Goal: Check status: Check status

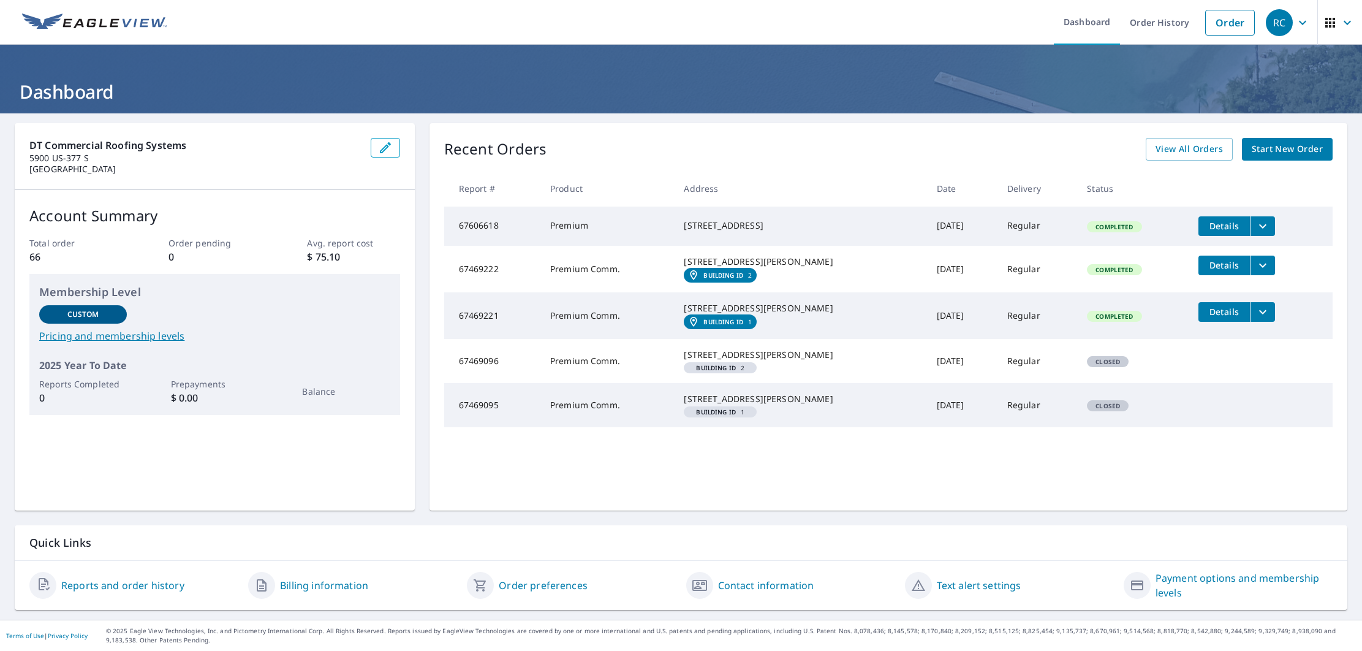
click at [120, 586] on link "Reports and order history" at bounding box center [122, 585] width 123 height 15
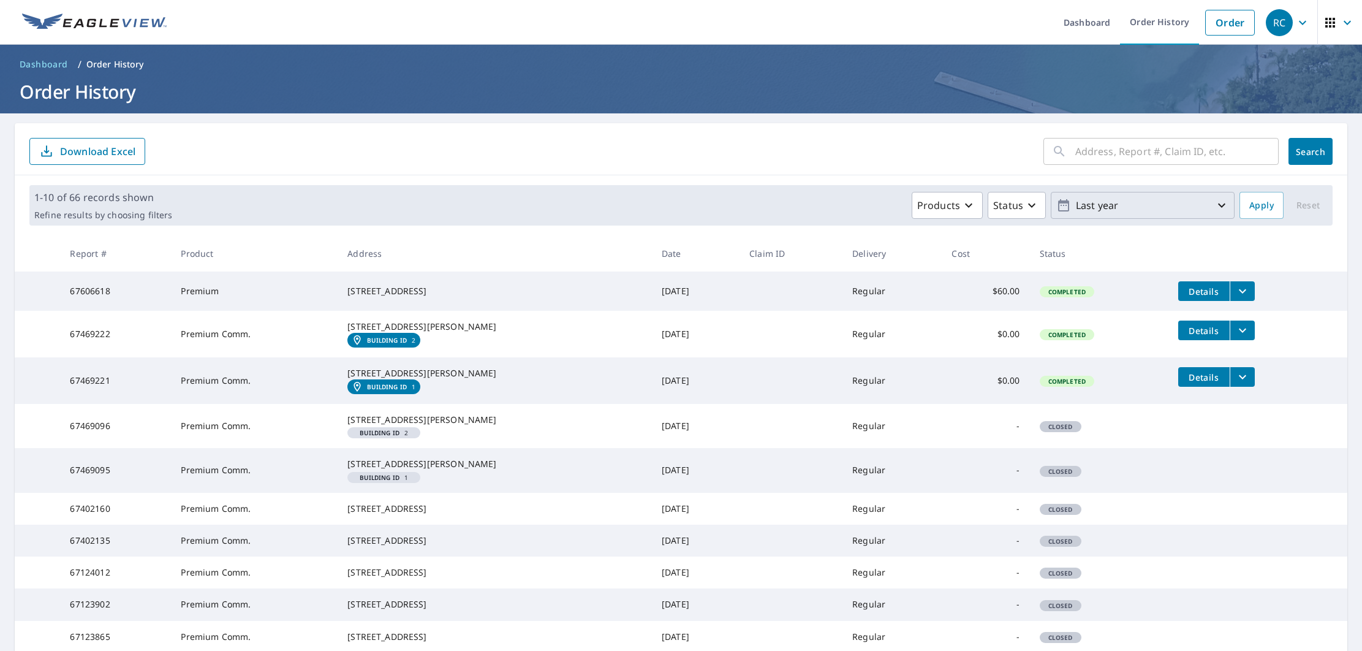
click at [1115, 205] on p "Last year" at bounding box center [1142, 205] width 143 height 21
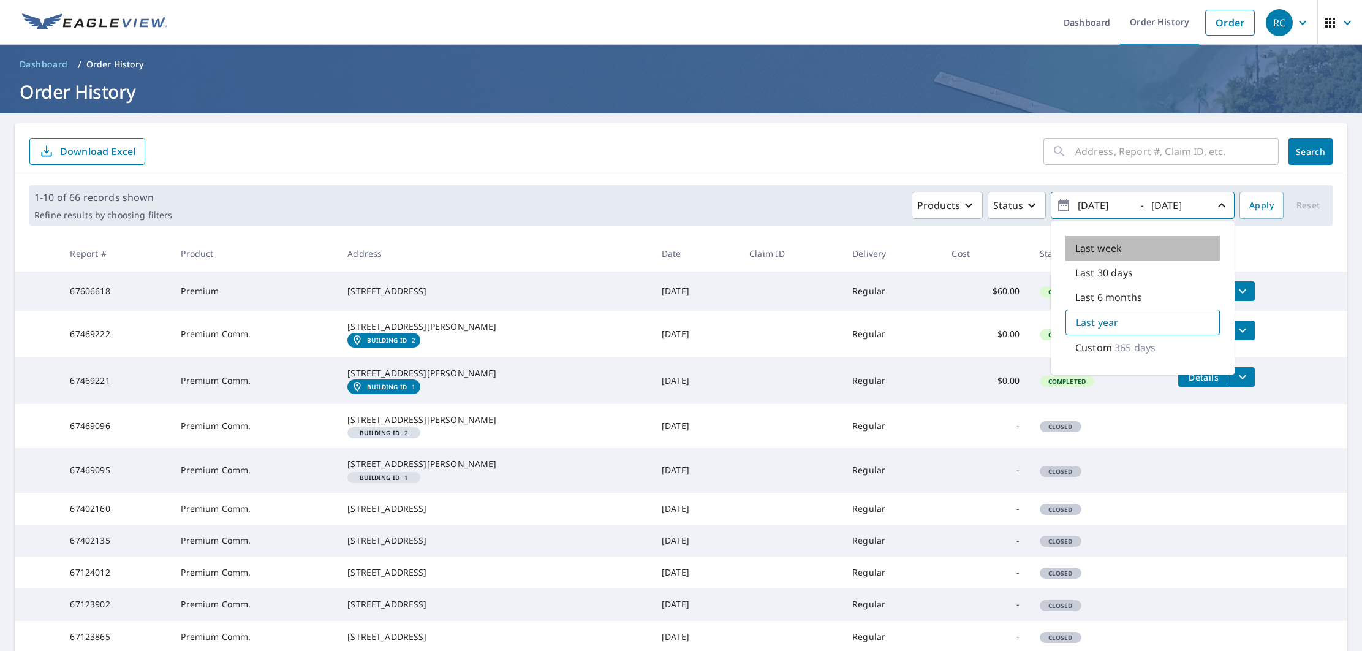
click at [1114, 249] on p "Last week" at bounding box center [1098, 248] width 47 height 15
type input "[DATE]"
click at [1269, 206] on span "Apply" at bounding box center [1261, 205] width 25 height 15
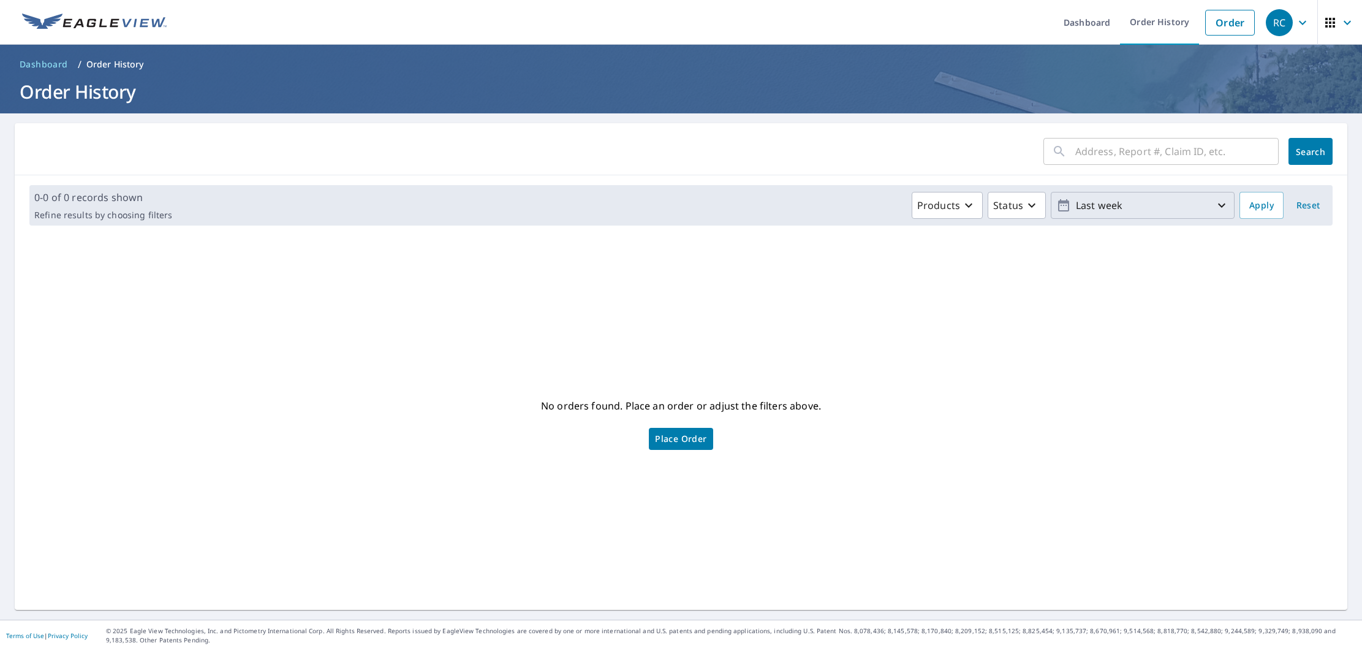
click at [1135, 197] on p "Last week" at bounding box center [1142, 205] width 143 height 21
click at [1121, 279] on p "Last 30 days" at bounding box center [1104, 273] width 58 height 15
type input "[DATE]"
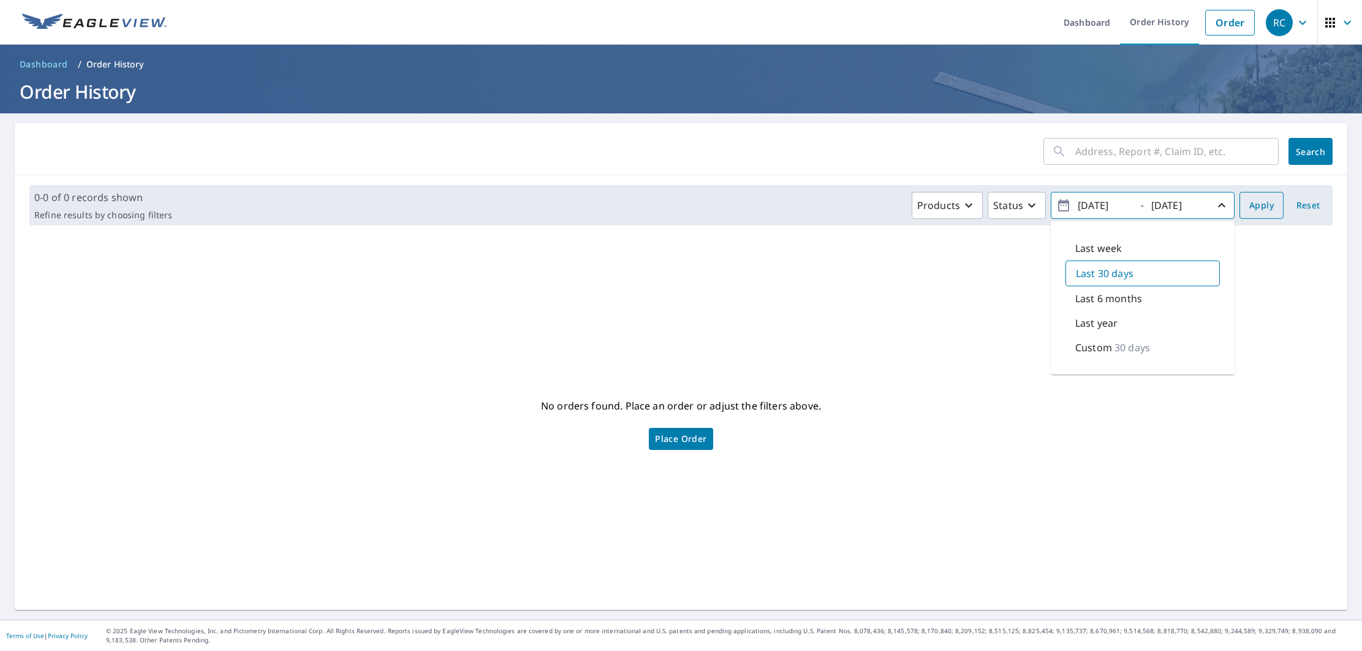
click at [1269, 205] on span "Apply" at bounding box center [1261, 205] width 25 height 15
